Goal: Find specific page/section: Find specific page/section

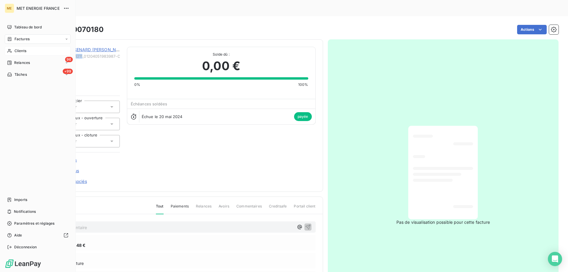
click at [10, 50] on icon at bounding box center [9, 50] width 5 height 5
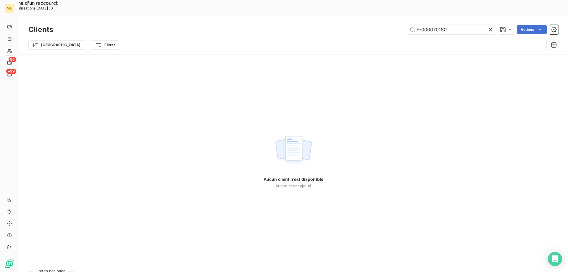
click at [454, 23] on div "Clients F-000070180 Actions" at bounding box center [293, 29] width 530 height 12
click at [443, 25] on input "F-000070180" at bounding box center [451, 29] width 89 height 9
paste input "FONDERIE CAST'AL - METFRA000000284"
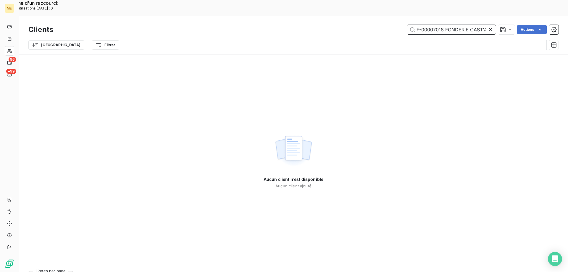
click at [443, 25] on input "F-00007018 FONDERIE CAST'AL - METFRA0000002840" at bounding box center [451, 29] width 89 height 9
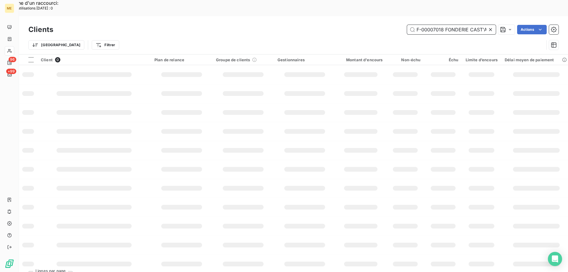
scroll to position [0, 54]
click at [446, 25] on input "F-00007018 FONDERIE CAST'AL - METFRA0000002840" at bounding box center [451, 29] width 89 height 9
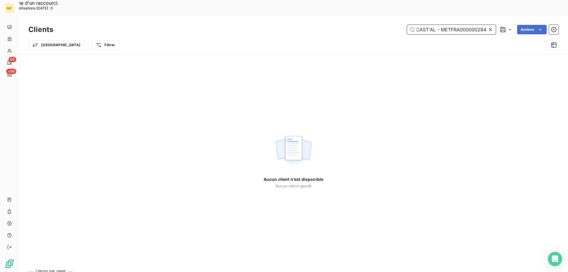
click at [439, 25] on input "F-00007018 FONDERIE CAST'AL - METFRA0000002840" at bounding box center [451, 29] width 89 height 9
type input "F-00007018 FONDERIE CAST'AL - METFRA0000002840"
click at [490, 27] on icon at bounding box center [490, 30] width 6 height 6
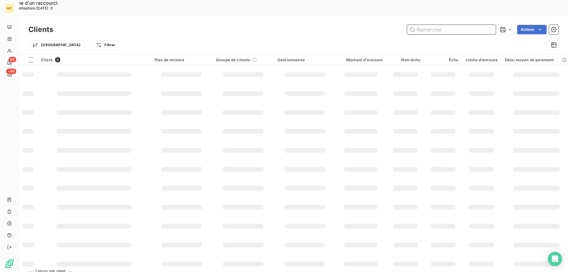
click at [431, 25] on input "text" at bounding box center [451, 29] width 89 height 9
paste input "FONDERIE CAST'AL - METFRA000000284"
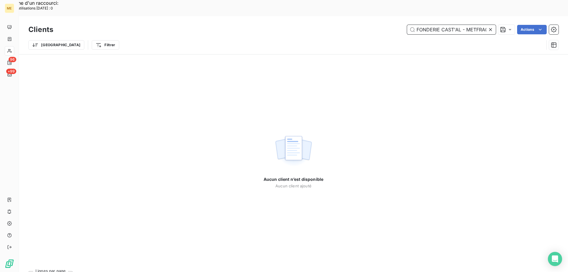
drag, startPoint x: 441, startPoint y: 12, endPoint x: 335, endPoint y: 12, distance: 105.8
click at [338, 25] on div "FONDERIE CAST'AL - METFRA000000284 Actions" at bounding box center [309, 29] width 498 height 9
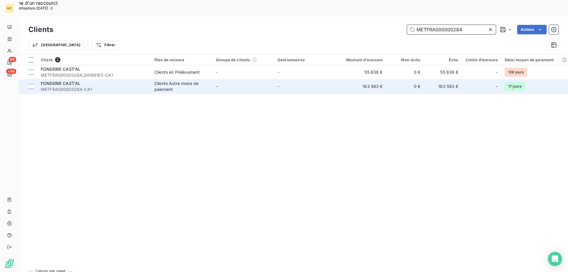
type input "METFRA000000284"
click at [111, 86] on span "METFRA000000284-CA1" at bounding box center [94, 89] width 106 height 6
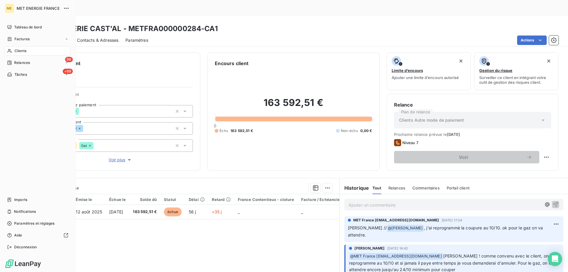
click at [20, 48] on span "Clients" at bounding box center [20, 50] width 12 height 5
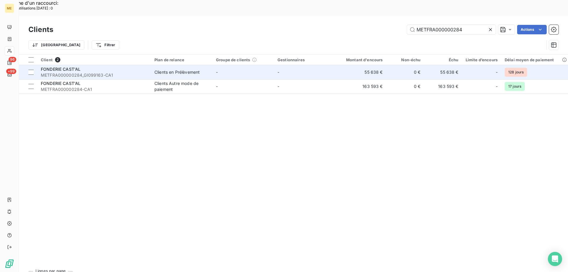
click at [116, 72] on span "METFRA000000284_GI099163-CA1" at bounding box center [94, 75] width 106 height 6
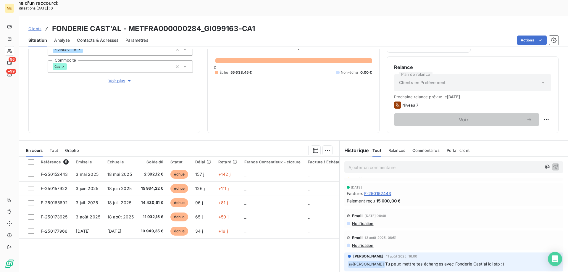
scroll to position [30, 0]
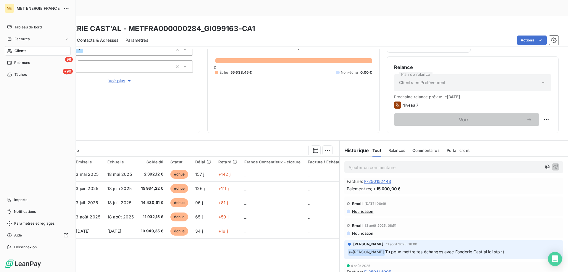
click at [17, 51] on span "Clients" at bounding box center [20, 50] width 12 height 5
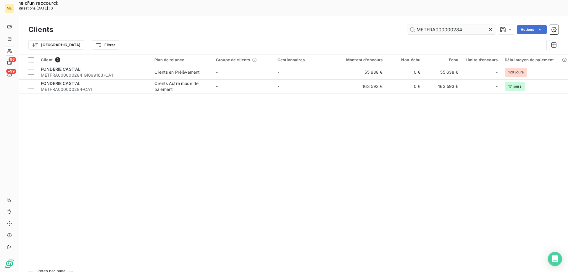
click at [447, 25] on input "METFRA000000284" at bounding box center [451, 29] width 89 height 9
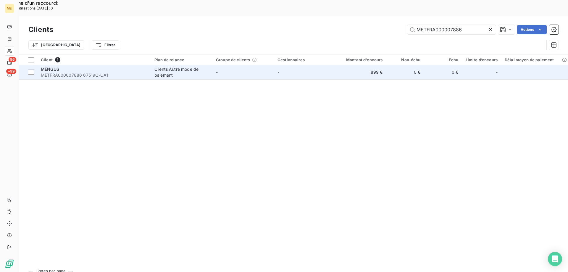
type input "METFRA000007886"
click at [70, 72] on span "METFRA000007886_67519Q-CA1" at bounding box center [94, 75] width 106 height 6
